Goal: Transaction & Acquisition: Purchase product/service

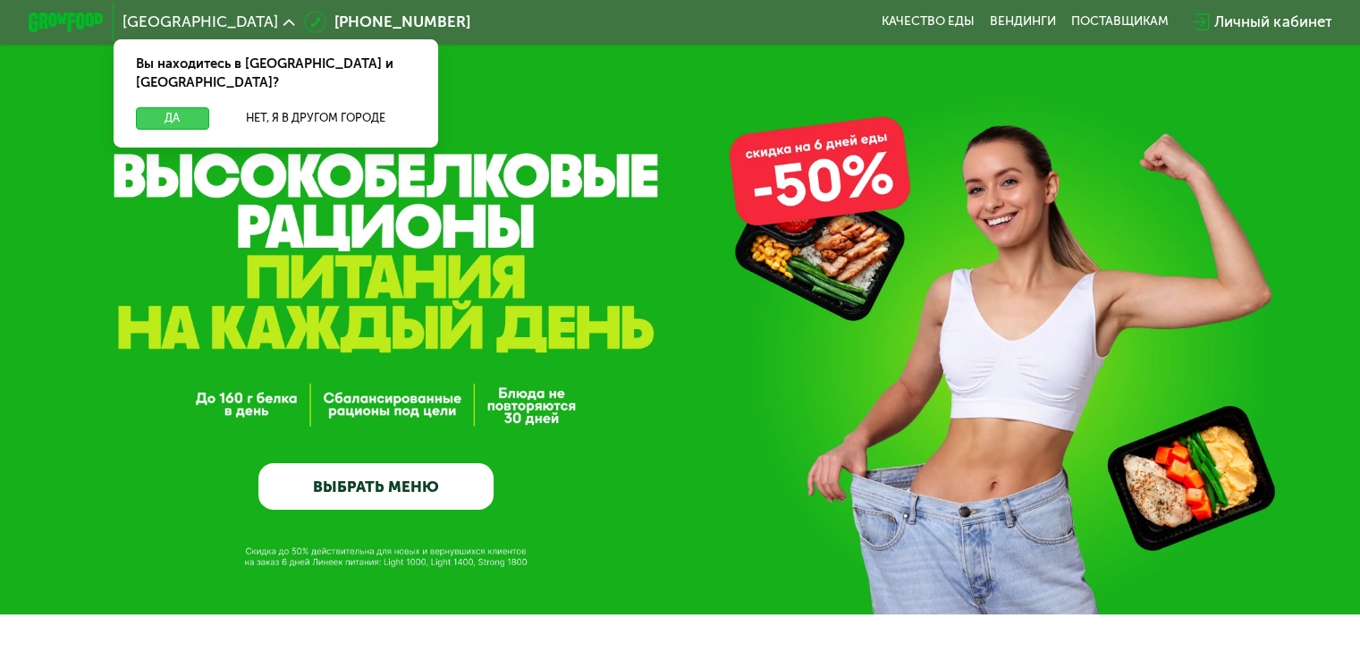
click at [177, 107] on button "Да" at bounding box center [172, 118] width 72 height 22
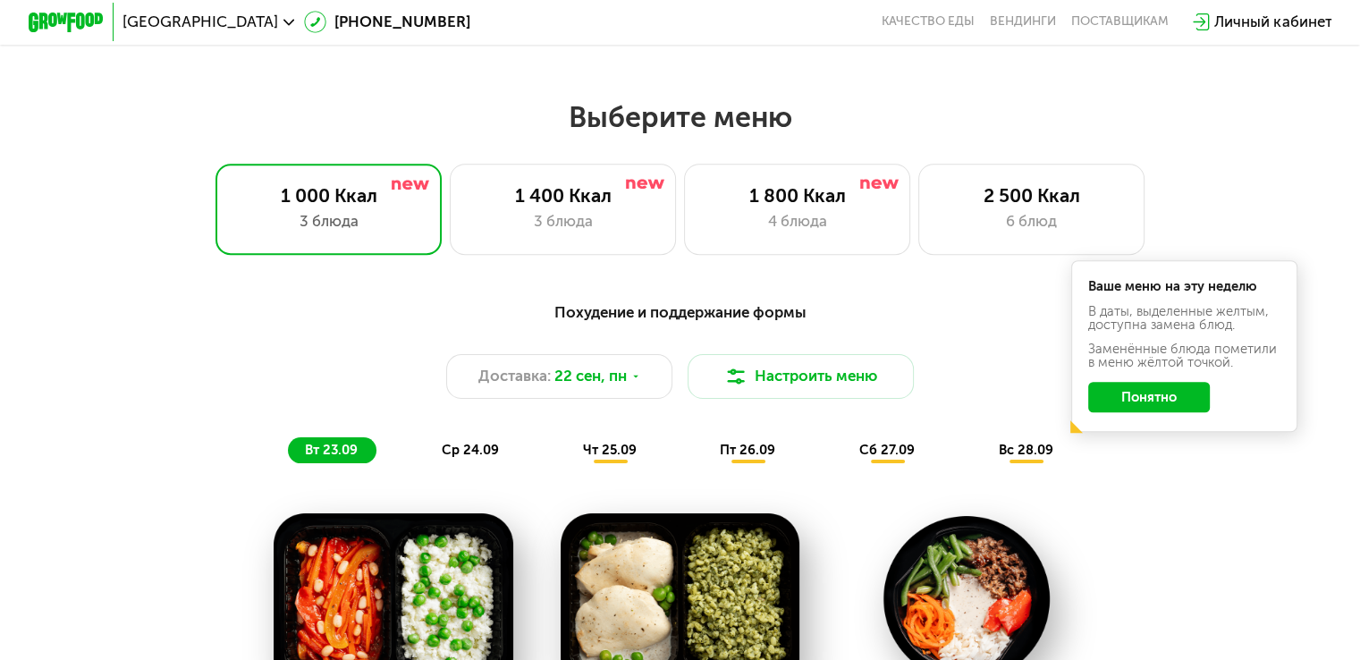
scroll to position [1162, 0]
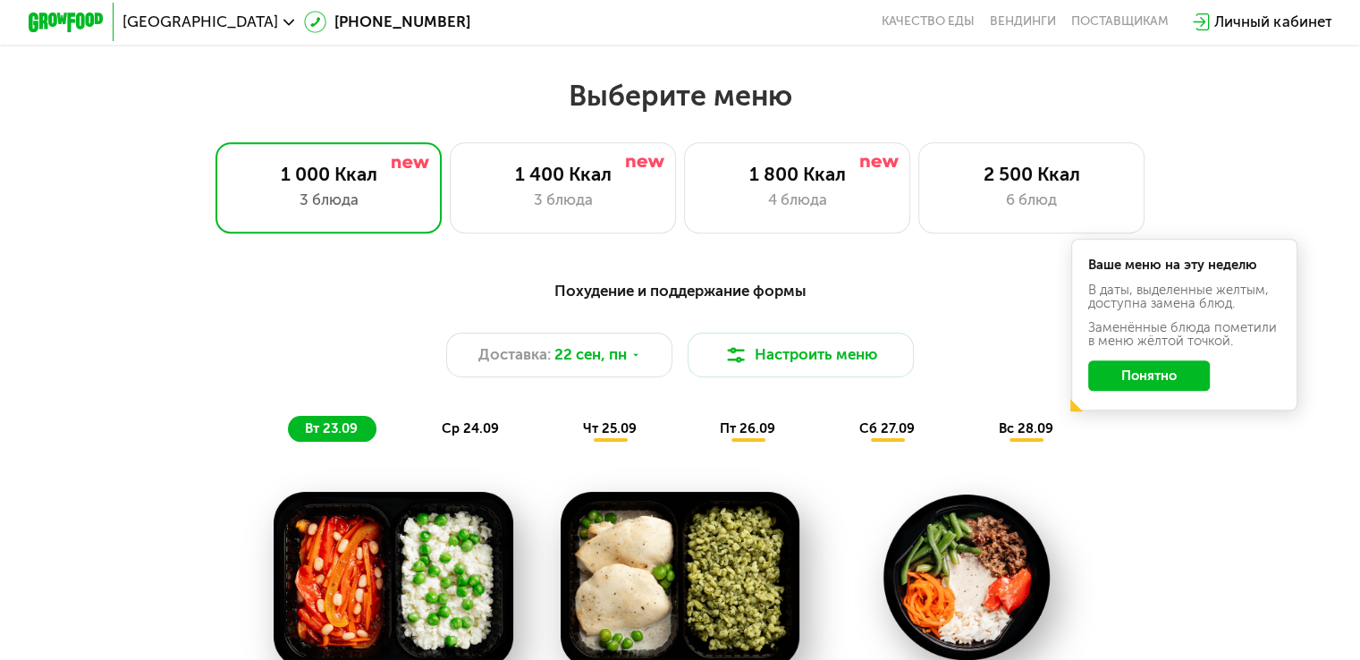
click at [175, 321] on div "Похудение и поддержание формы Доставка: [DATE] Настроить меню вт 23.09 ср 24.09…" at bounding box center [680, 361] width 1119 height 164
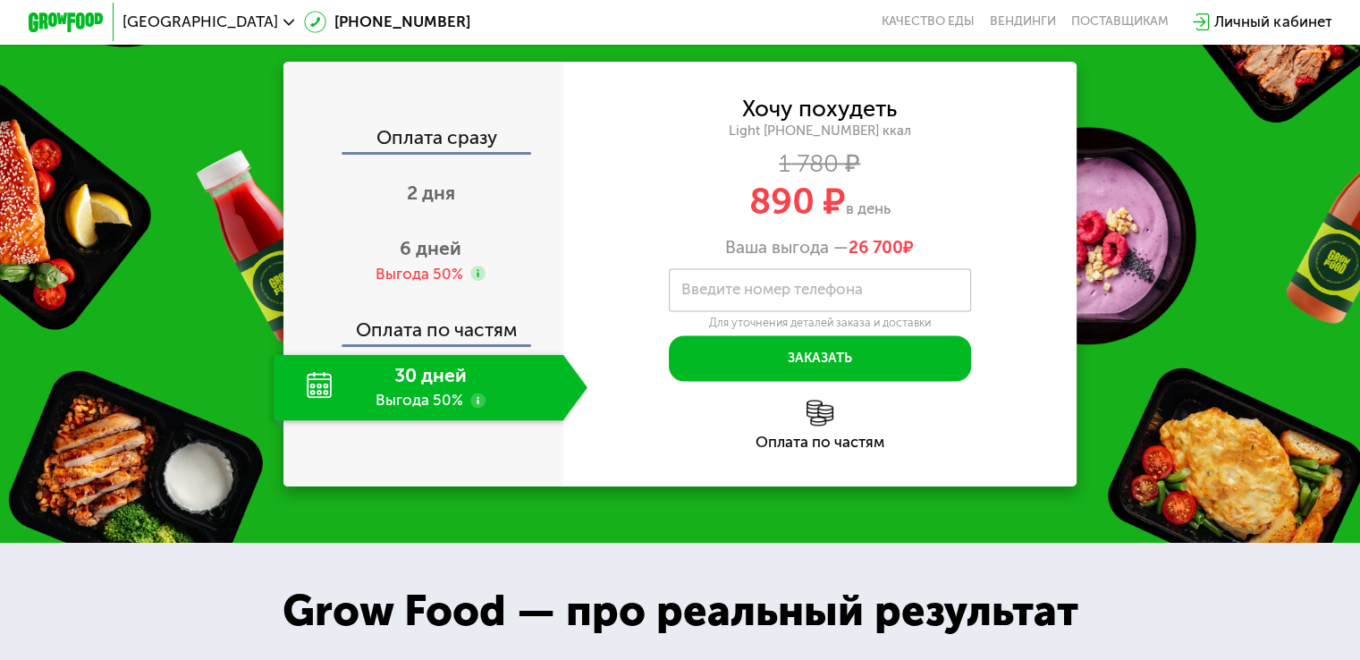
scroll to position [2325, 0]
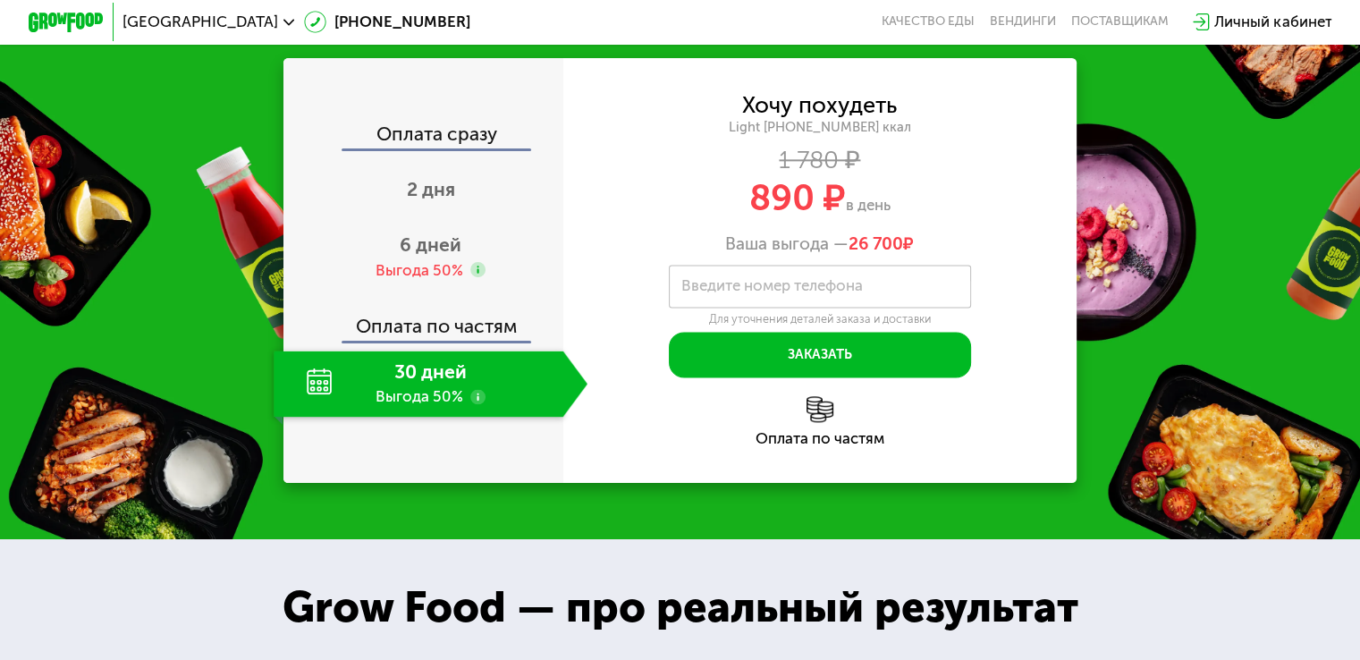
click at [748, 292] on label "Введите номер телефона" at bounding box center [772, 286] width 182 height 11
click at [748, 305] on input "Введите номер телефона" at bounding box center [820, 286] width 302 height 43
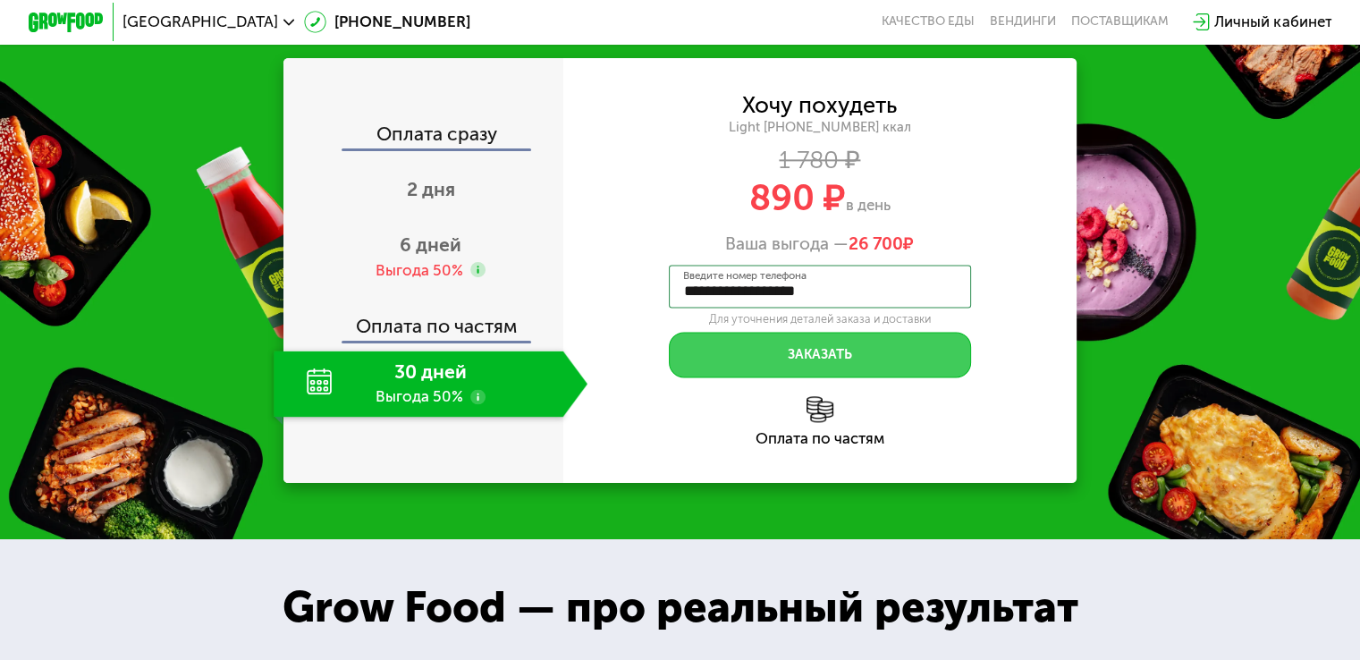
type input "**********"
click at [818, 362] on button "Заказать" at bounding box center [820, 355] width 302 height 46
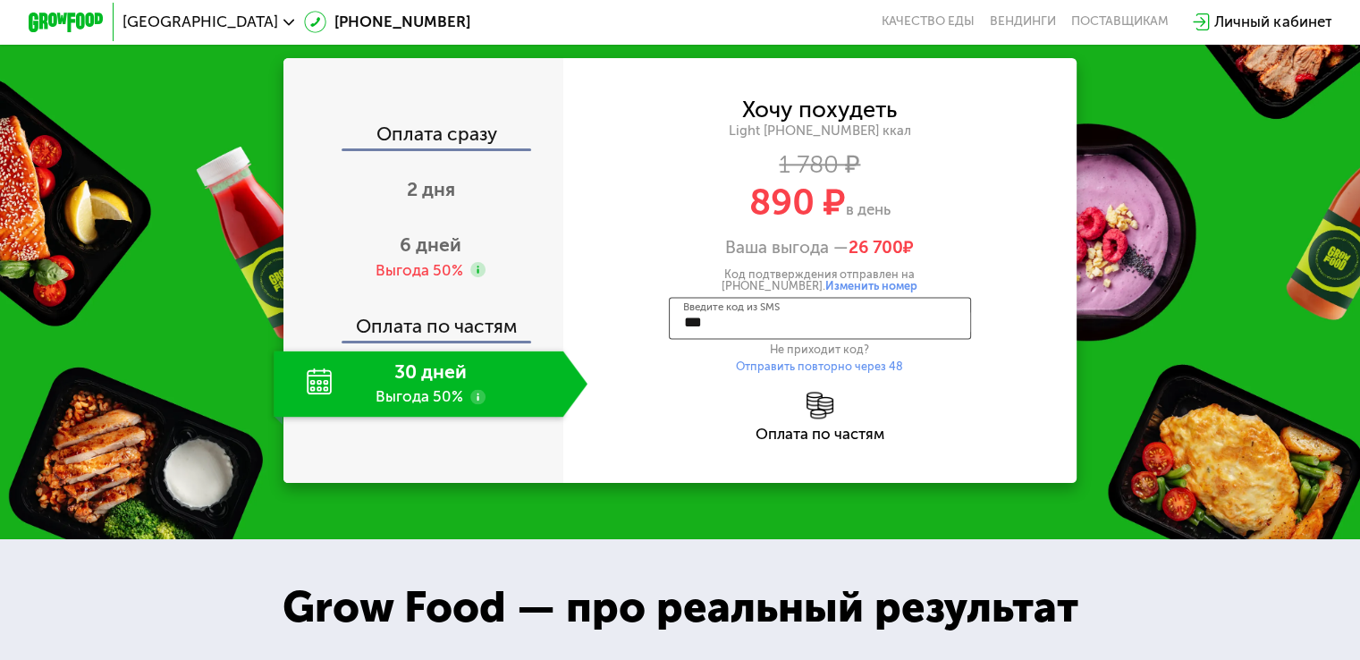
type input "****"
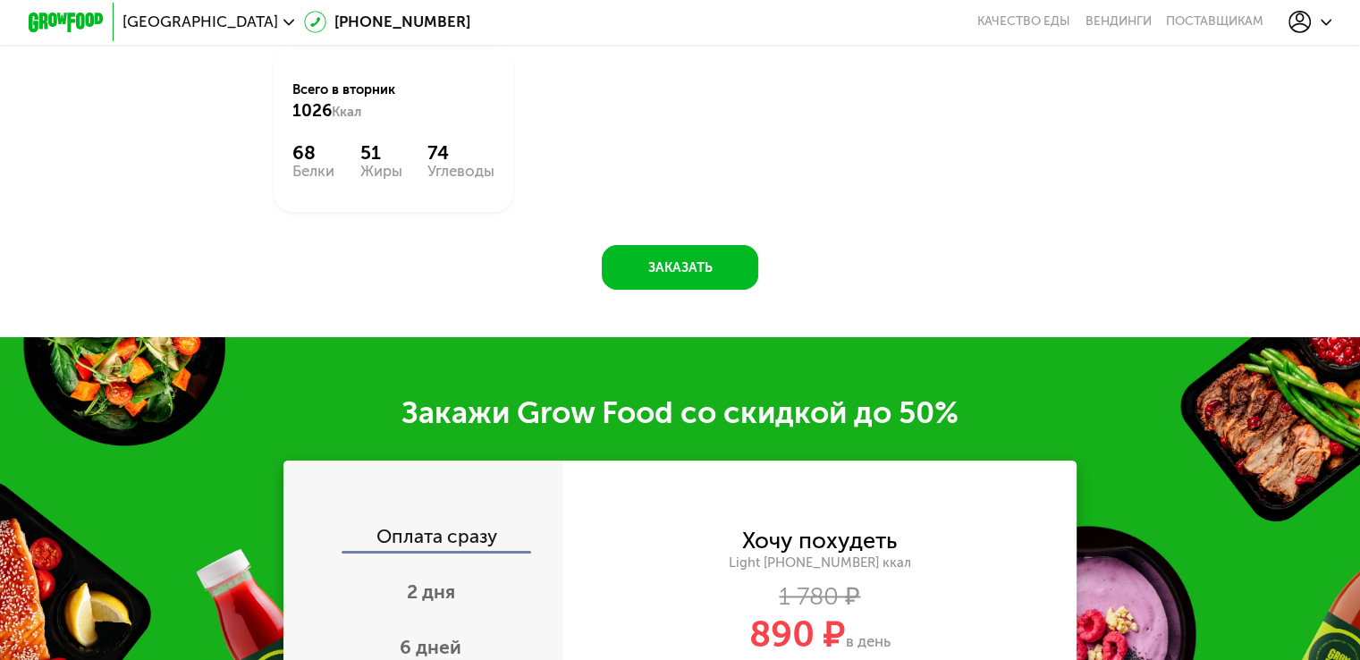
scroll to position [2731, 0]
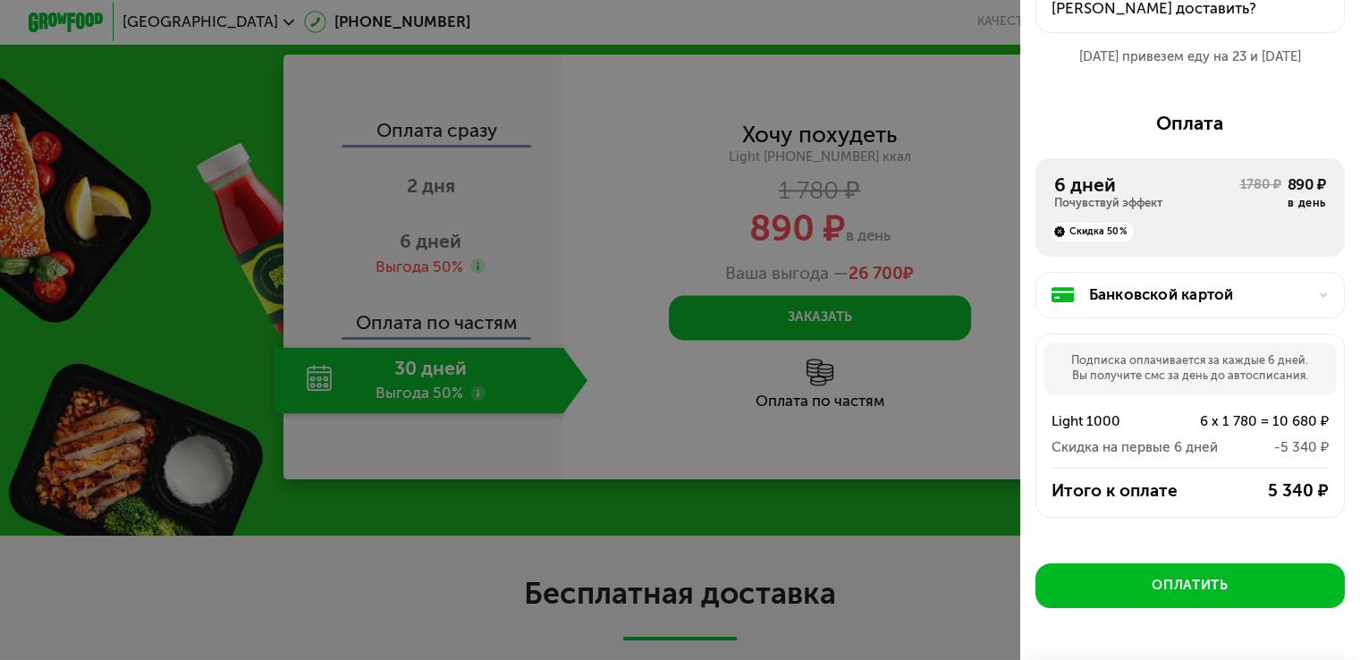
scroll to position [178, 0]
